Goal: Task Accomplishment & Management: Use online tool/utility

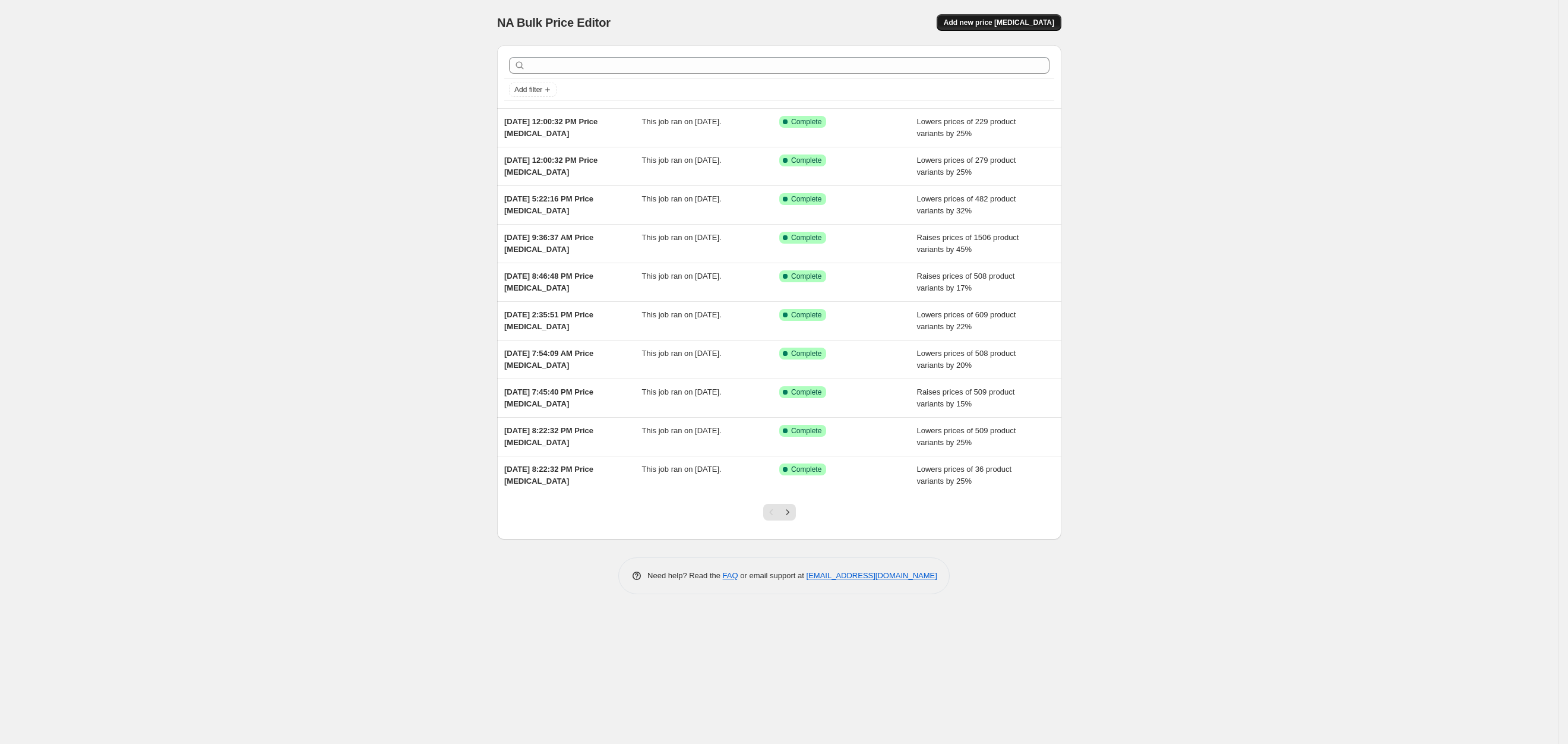
click at [1018, 21] on span "Add new price [MEDICAL_DATA]" at bounding box center [999, 22] width 110 height 9
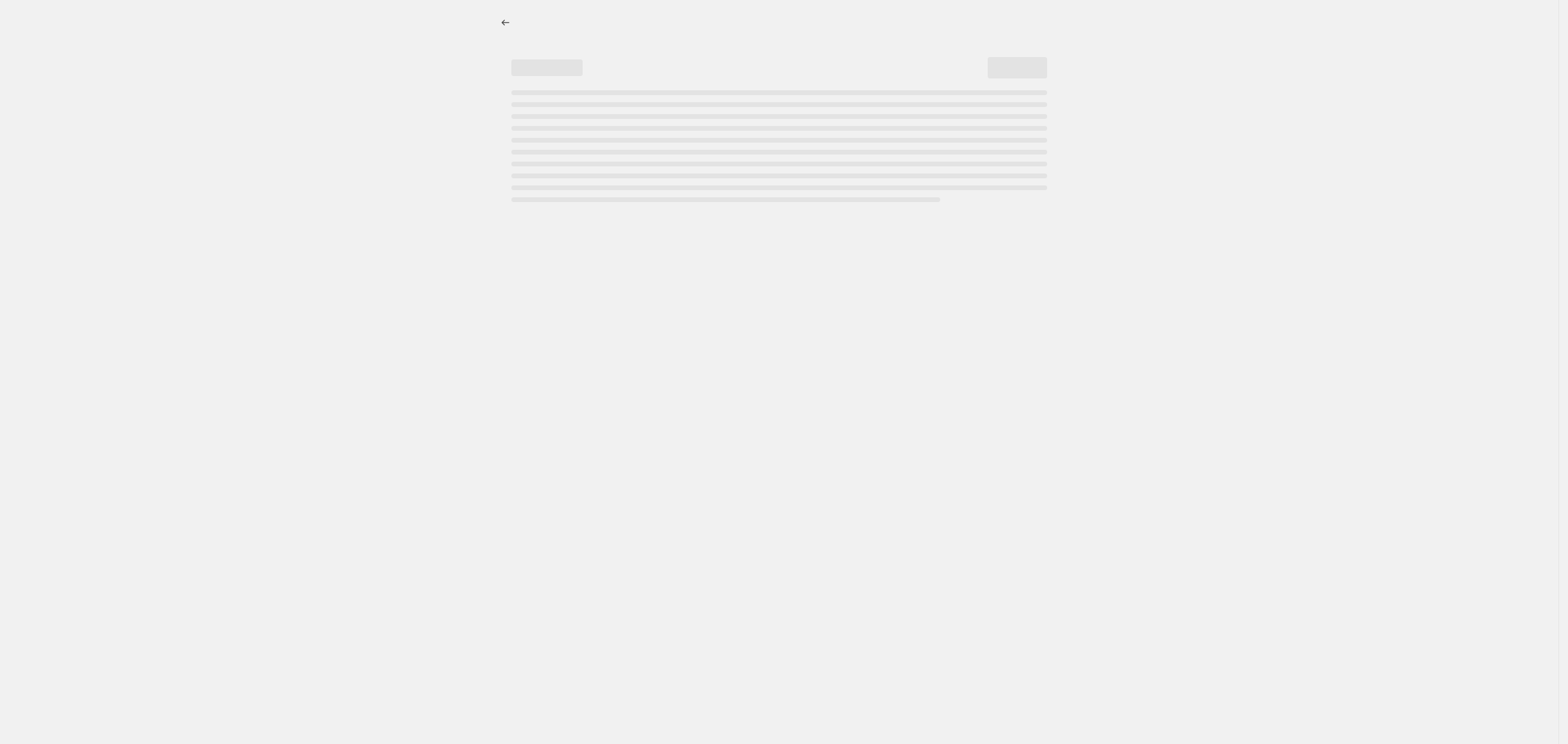
select select "percentage"
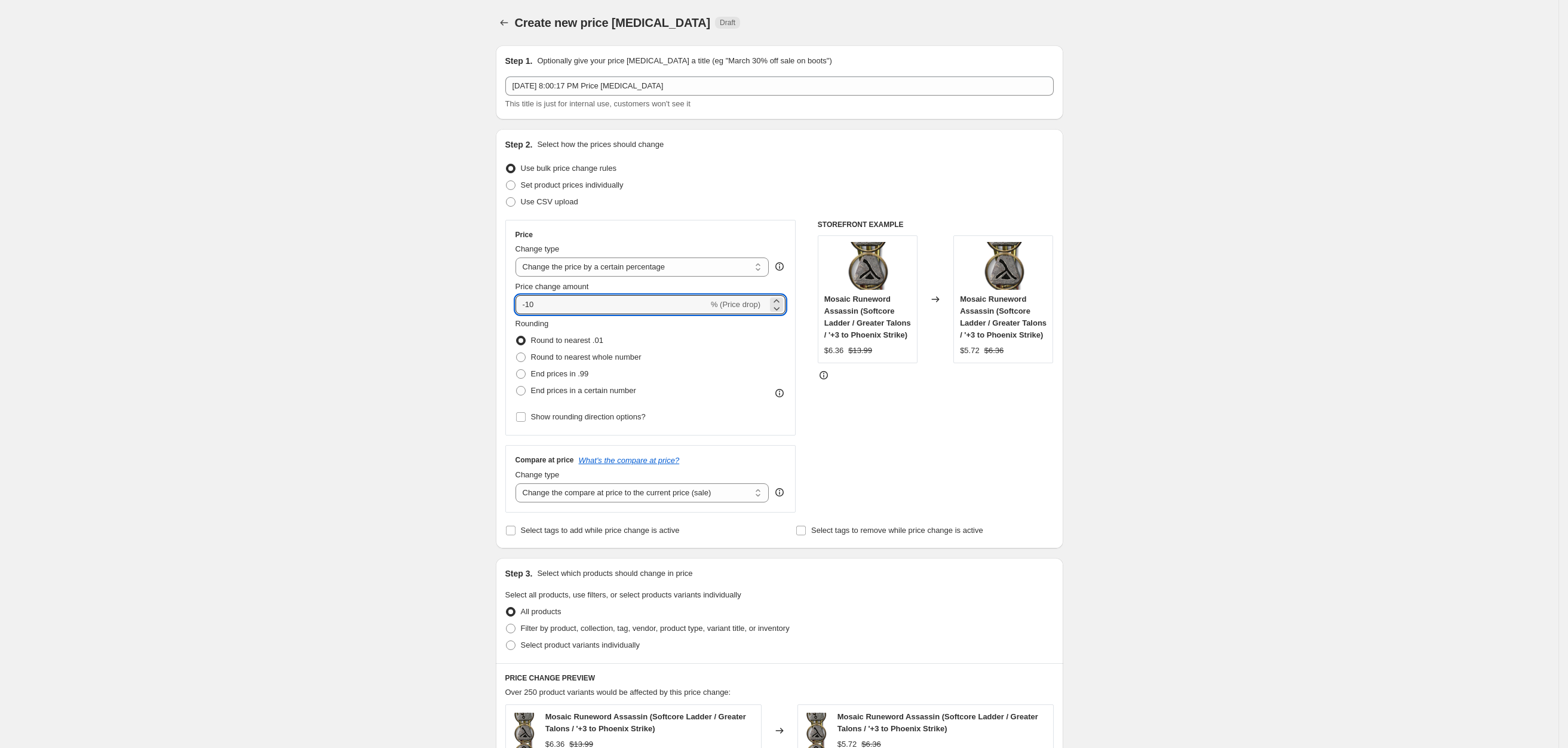
drag, startPoint x: 547, startPoint y: 304, endPoint x: 438, endPoint y: 300, distance: 109.1
click at [441, 300] on div "Create new price [MEDICAL_DATA]. This page is ready Create new price [MEDICAL_D…" at bounding box center [778, 602] width 1558 height 1206
type input "0"
drag, startPoint x: 606, startPoint y: 269, endPoint x: 611, endPoint y: 264, distance: 7.1
click at [606, 269] on select "Change the price to a certain amount Change the price by a certain amount Chang…" at bounding box center [642, 267] width 254 height 19
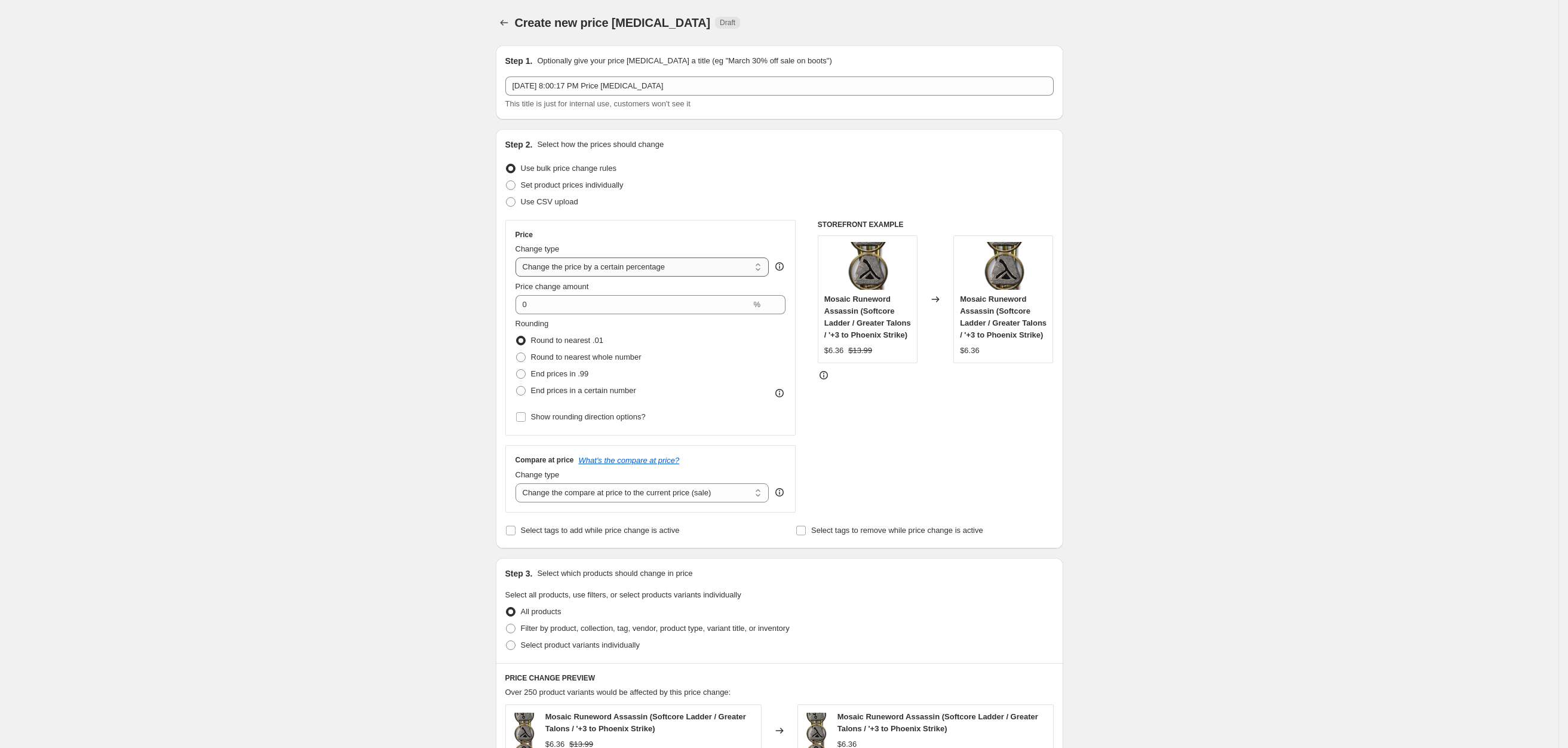
select select "no_change"
click at [520, 258] on select "Change the price to a certain amount Change the price by a certain amount Chang…" at bounding box center [642, 267] width 254 height 19
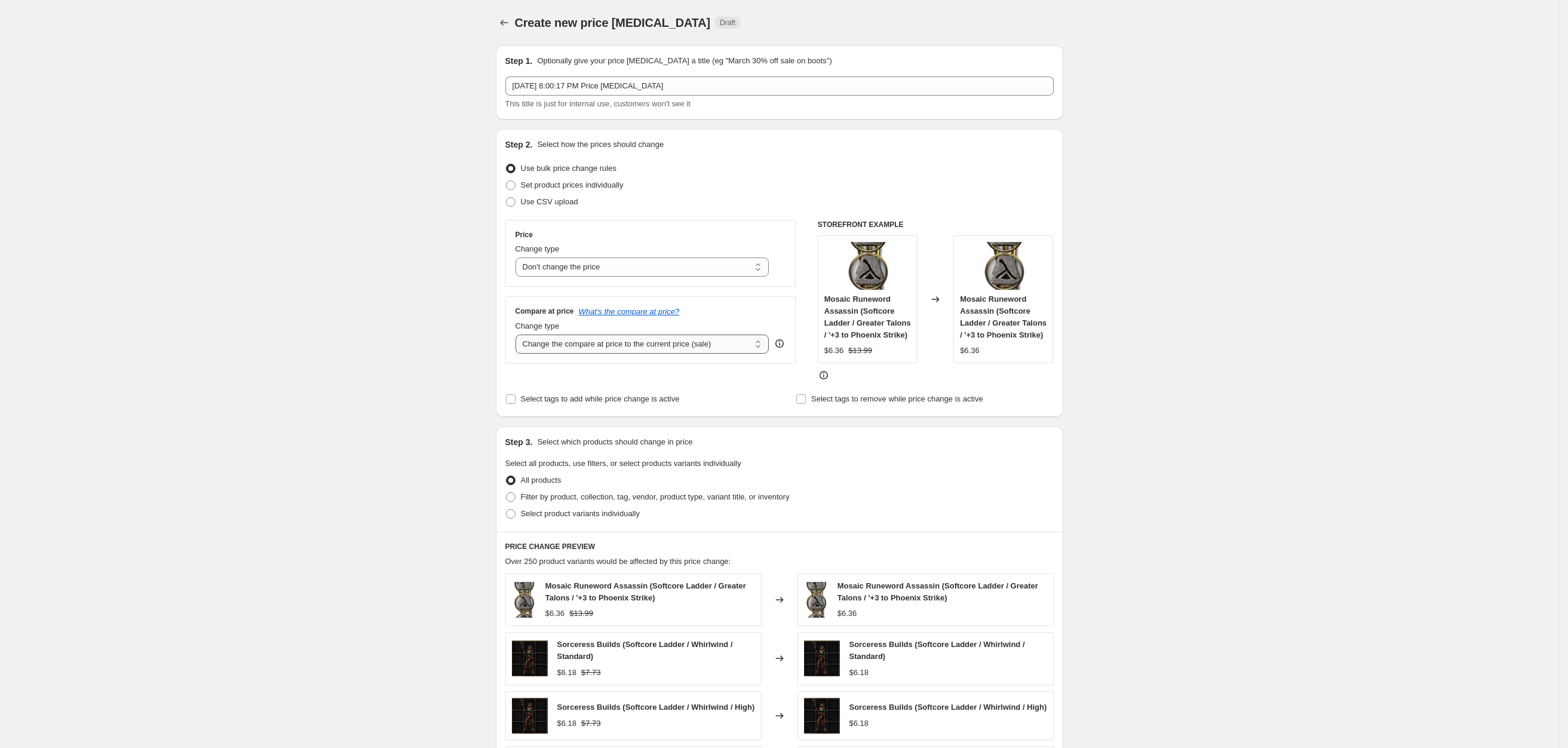
click at [608, 344] on select "Change the compare at price to the current price (sale) Change the compare at p…" at bounding box center [642, 344] width 254 height 19
click at [613, 344] on select "Change the compare at price to the current price (sale) Change the compare at p…" at bounding box center [642, 344] width 254 height 19
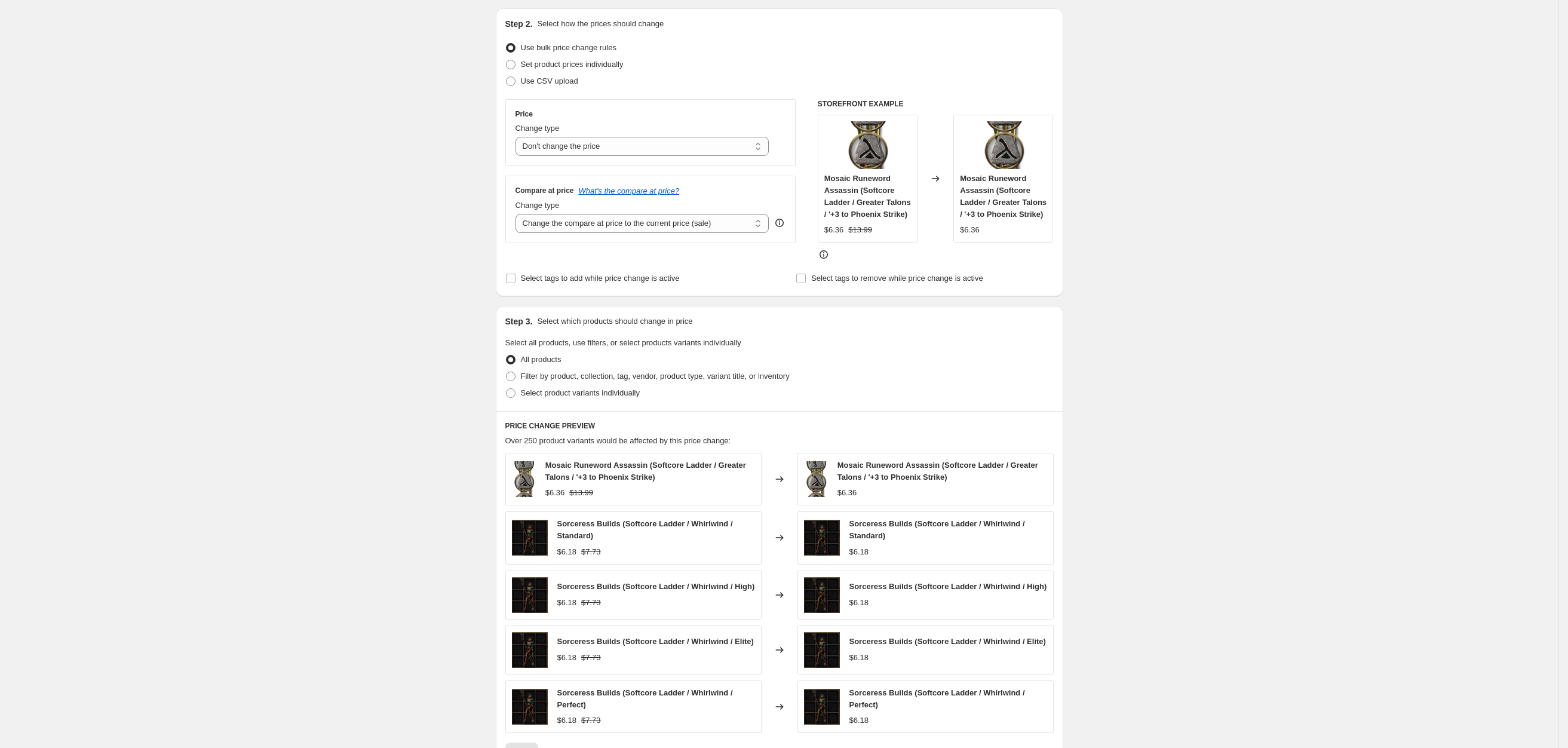
scroll to position [90, 0]
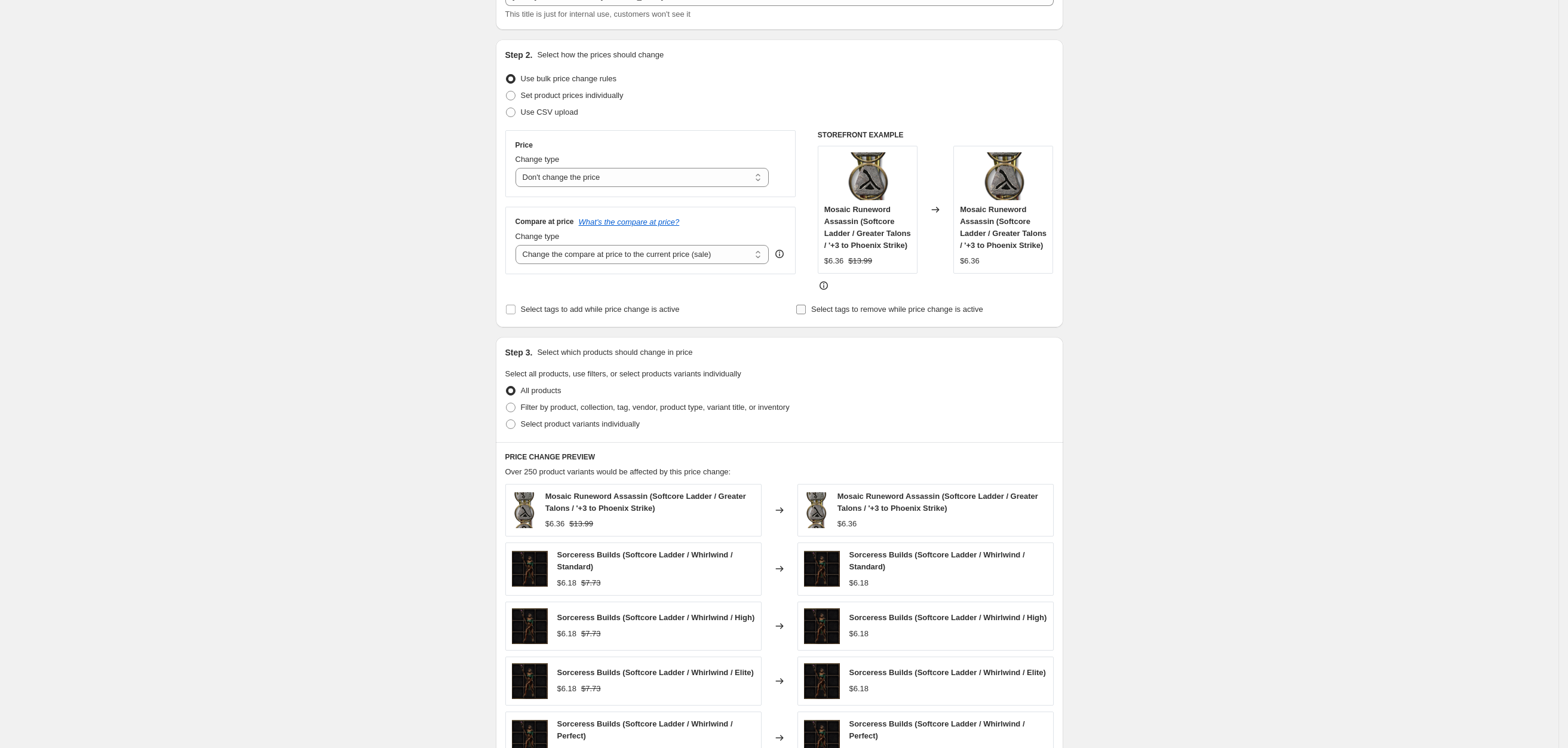
click at [887, 306] on span "Select tags to remove while price change is active" at bounding box center [897, 309] width 172 height 9
click at [805, 306] on input "Select tags to remove while price change is active" at bounding box center [801, 309] width 9 height 9
checkbox input "true"
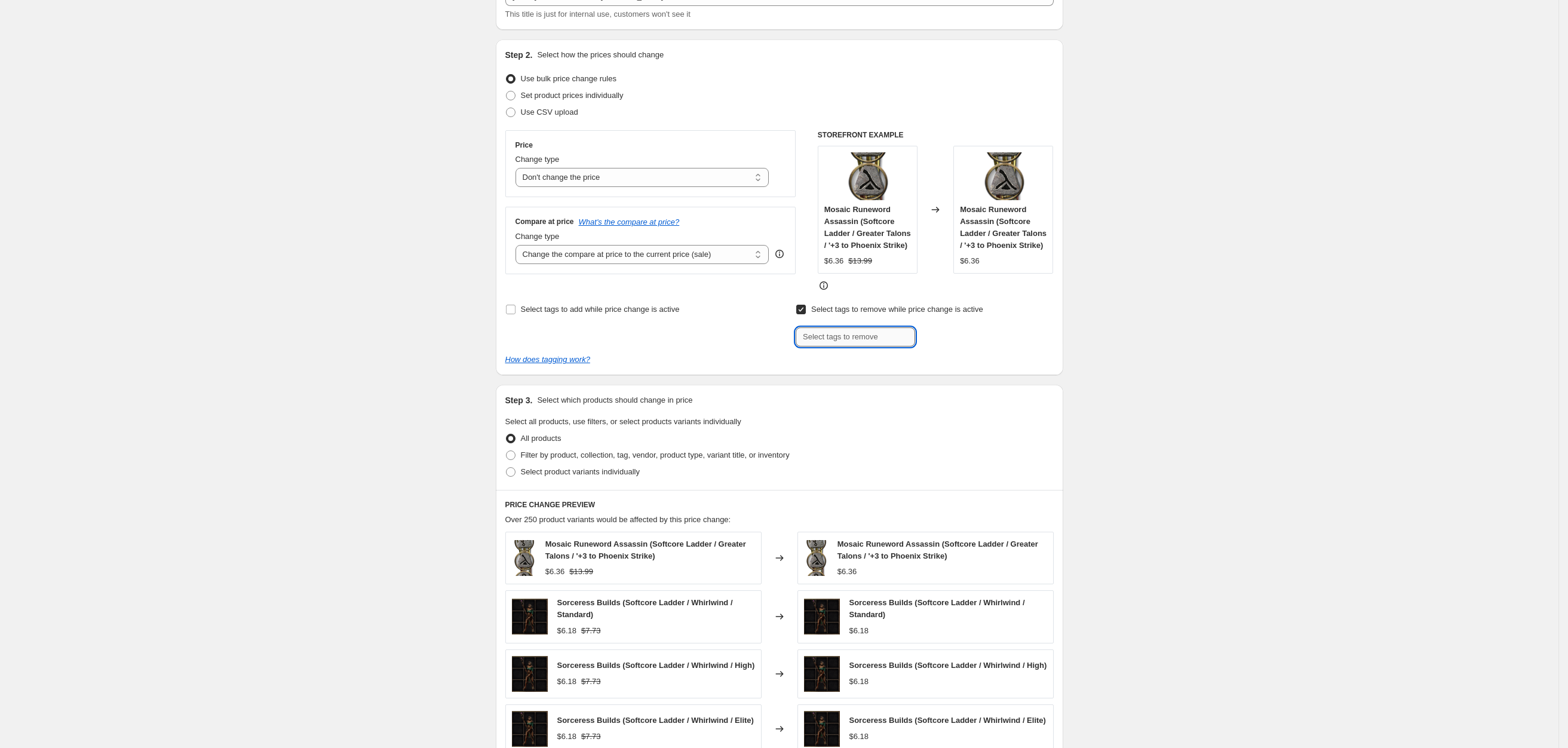
click at [838, 340] on input "text" at bounding box center [855, 337] width 119 height 19
click at [843, 333] on input "text" at bounding box center [855, 337] width 119 height 19
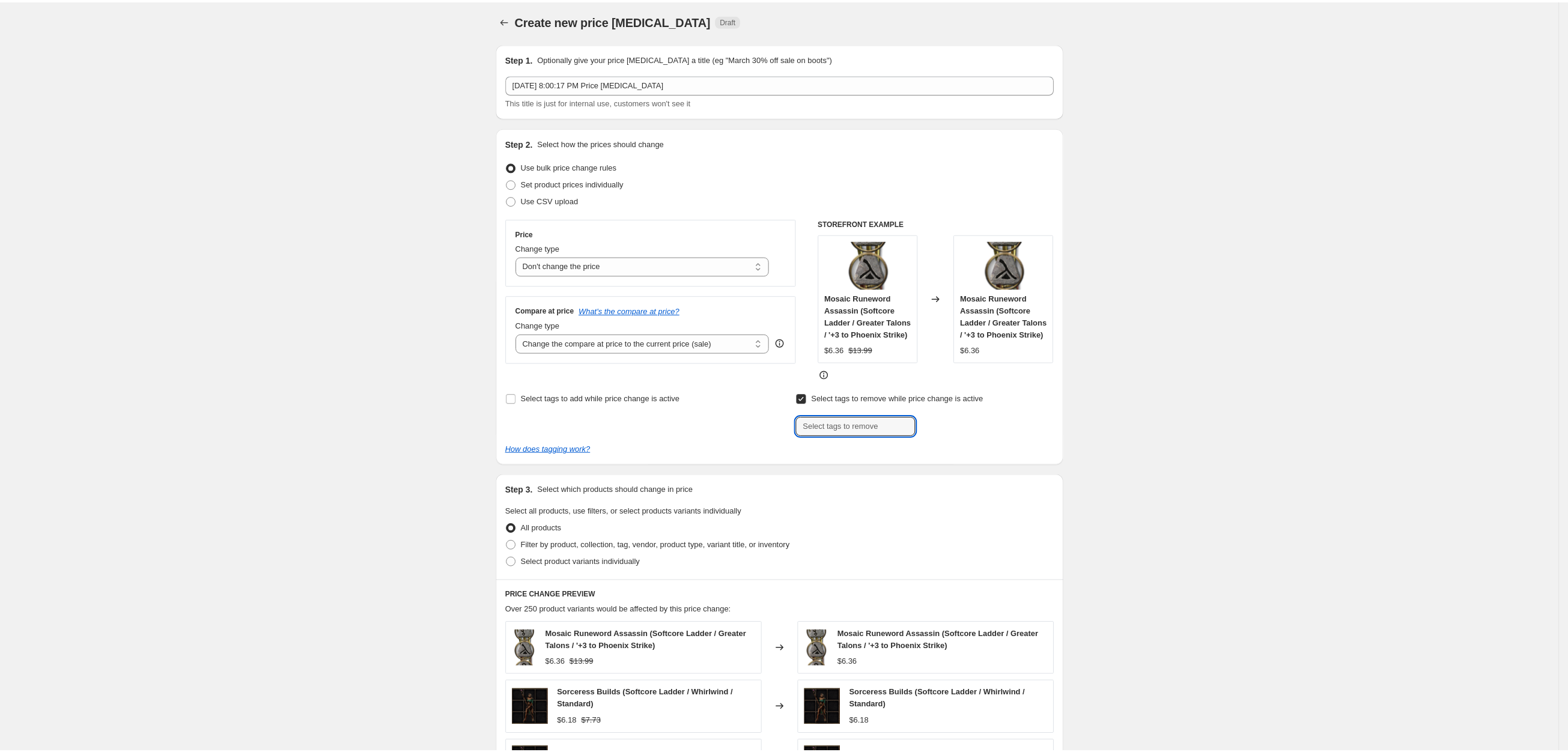
scroll to position [0, 0]
click at [159, 100] on div "Create new price [MEDICAL_DATA]. This page is ready Create new price [MEDICAL_D…" at bounding box center [783, 564] width 1567 height 1128
